Goal: Book appointment/travel/reservation

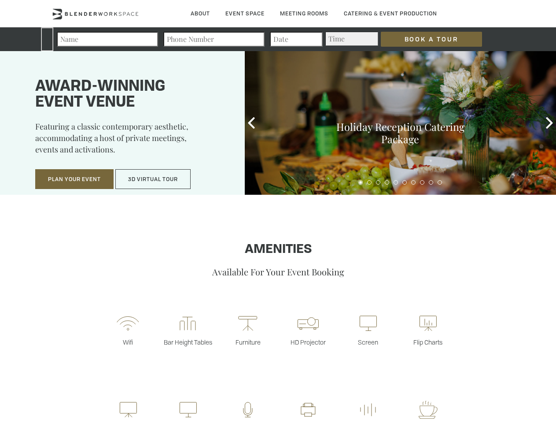
type div "[DATE]"
click at [425, 39] on input "Book a Tour" at bounding box center [431, 39] width 101 height 15
click at [74, 179] on button "Plan Your Event" at bounding box center [74, 179] width 78 height 20
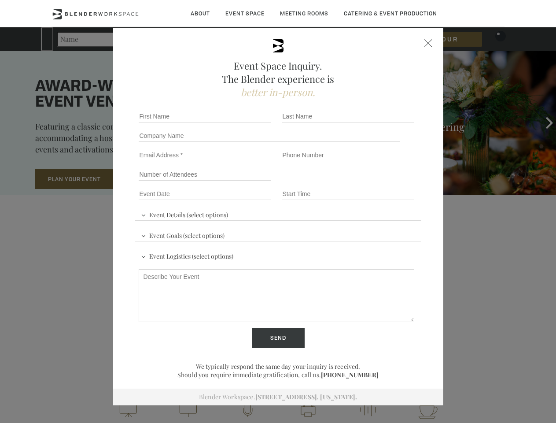
click at [153, 179] on button "3D Virtual Tour" at bounding box center [152, 179] width 75 height 20
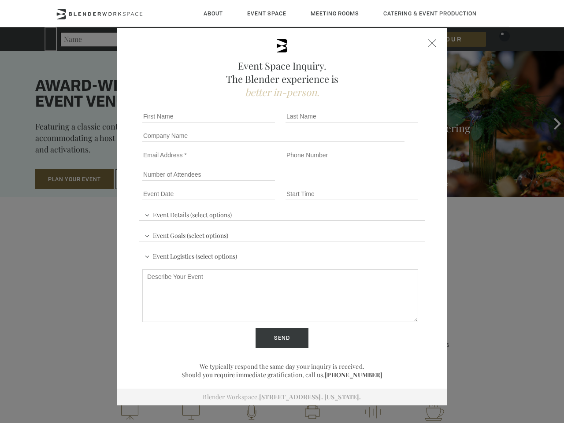
click at [251, 123] on div "First name *" at bounding box center [210, 116] width 143 height 19
click at [550, 123] on div "Event Space Inquiry. The Blender experience is better in-person. Event Details …" at bounding box center [282, 211] width 564 height 423
click at [361, 182] on fieldset "Number of Attendees Budget Range" at bounding box center [282, 174] width 286 height 19
click at [370, 182] on fieldset "Number of Attendees Budget Range" at bounding box center [282, 174] width 286 height 19
